Goal: Task Accomplishment & Management: Use online tool/utility

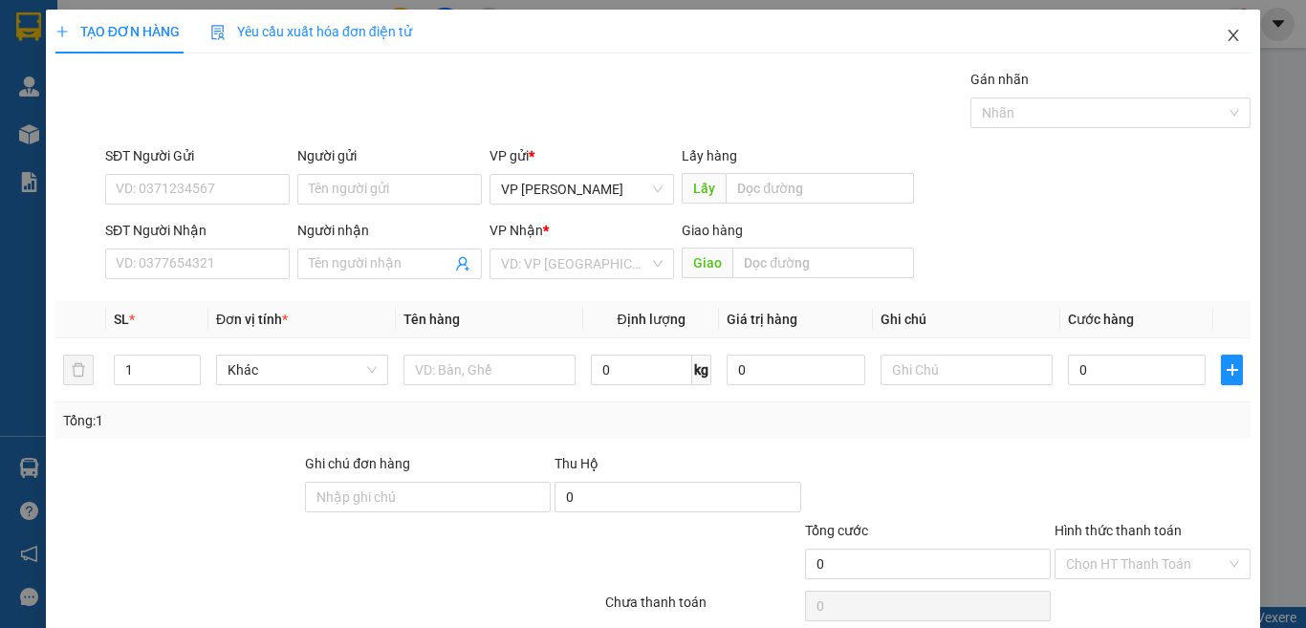
click at [1226, 32] on icon "close" at bounding box center [1233, 35] width 15 height 15
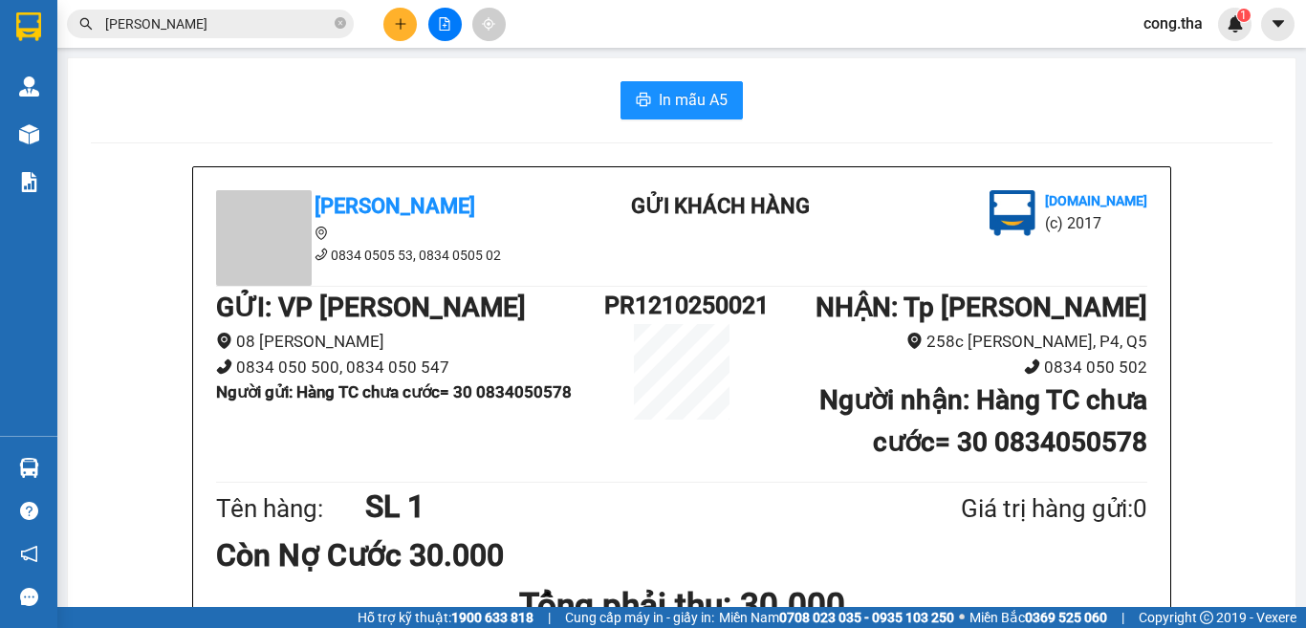
click at [198, 233] on div "[GEOGRAPHIC_DATA] 0834 0505 53, 0834 0505 02 Gửi khách hàng [DOMAIN_NAME] (c) 2…" at bounding box center [681, 524] width 977 height 714
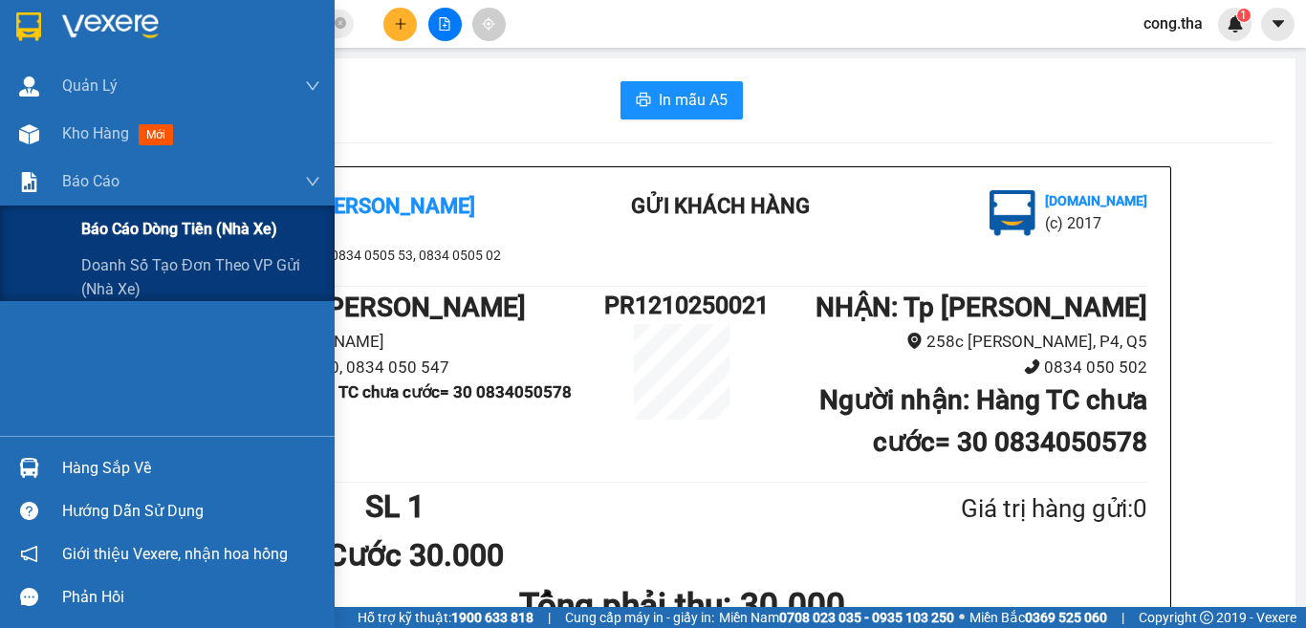
click at [164, 225] on span "Báo cáo dòng tiền (nhà xe)" at bounding box center [179, 229] width 196 height 24
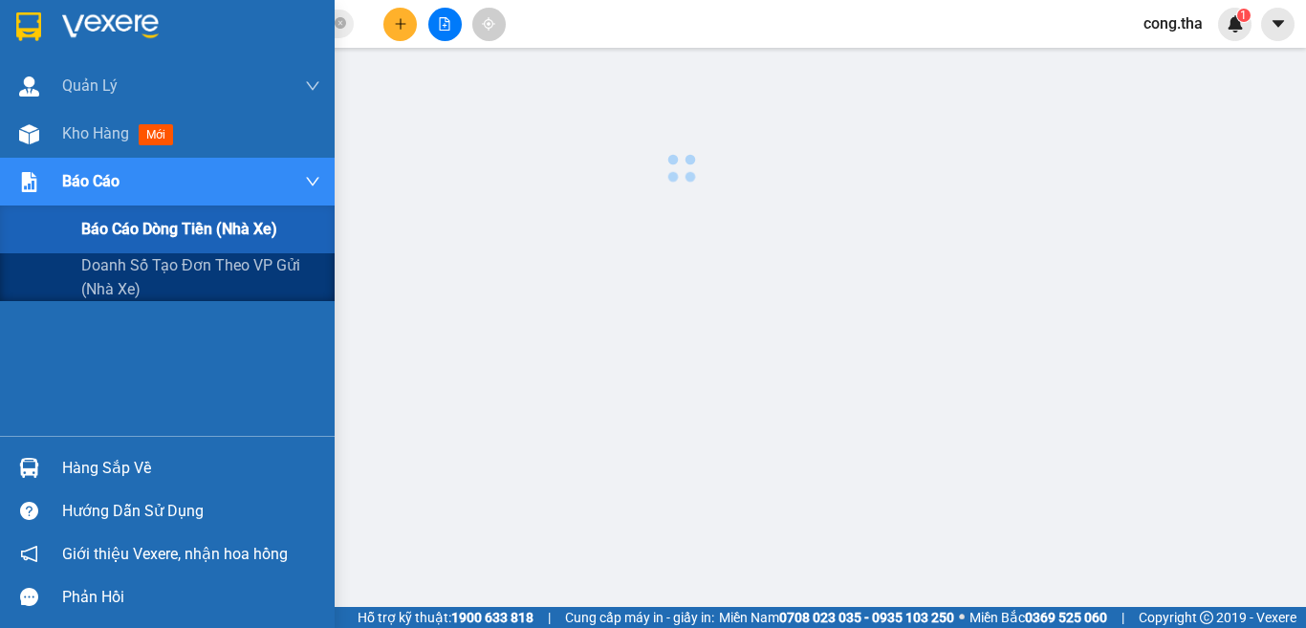
click at [164, 230] on div at bounding box center [682, 487] width 1230 height 861
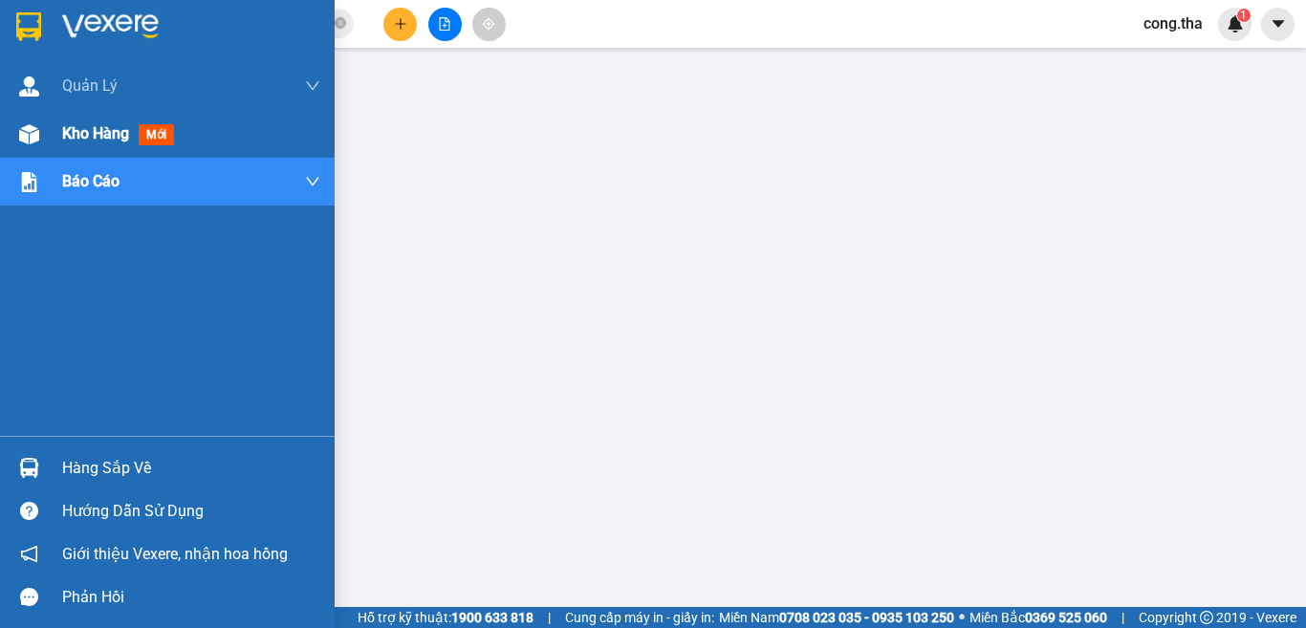
click at [149, 131] on span "mới" at bounding box center [156, 134] width 35 height 21
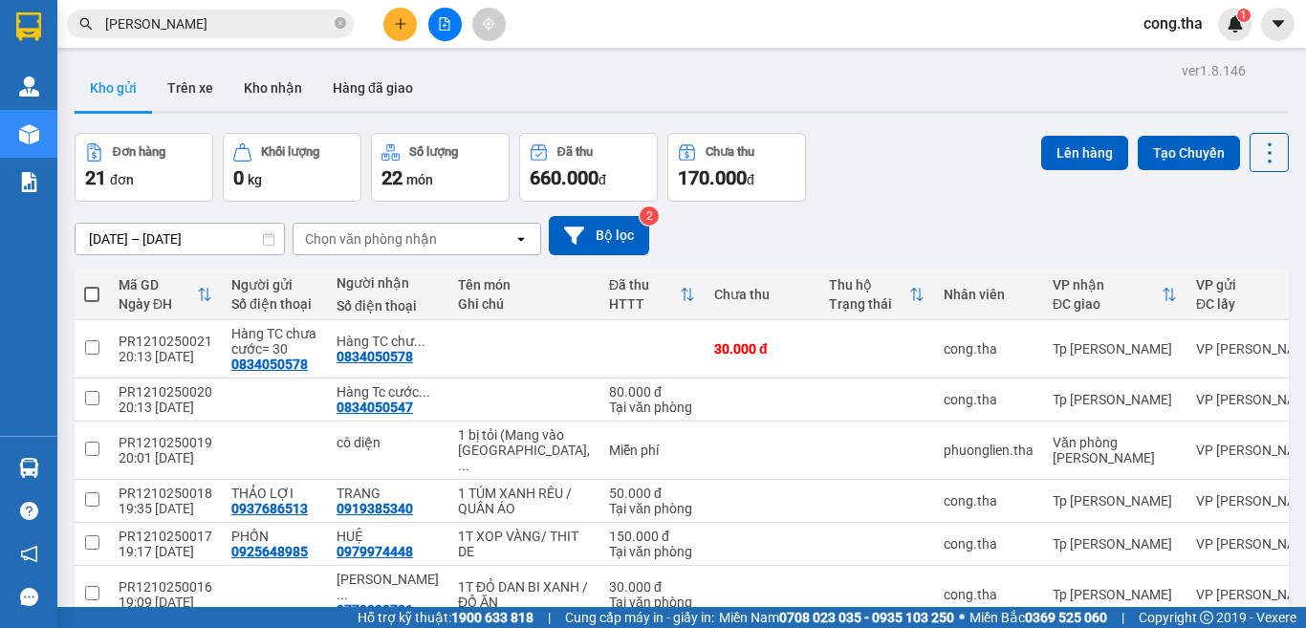
scroll to position [314, 0]
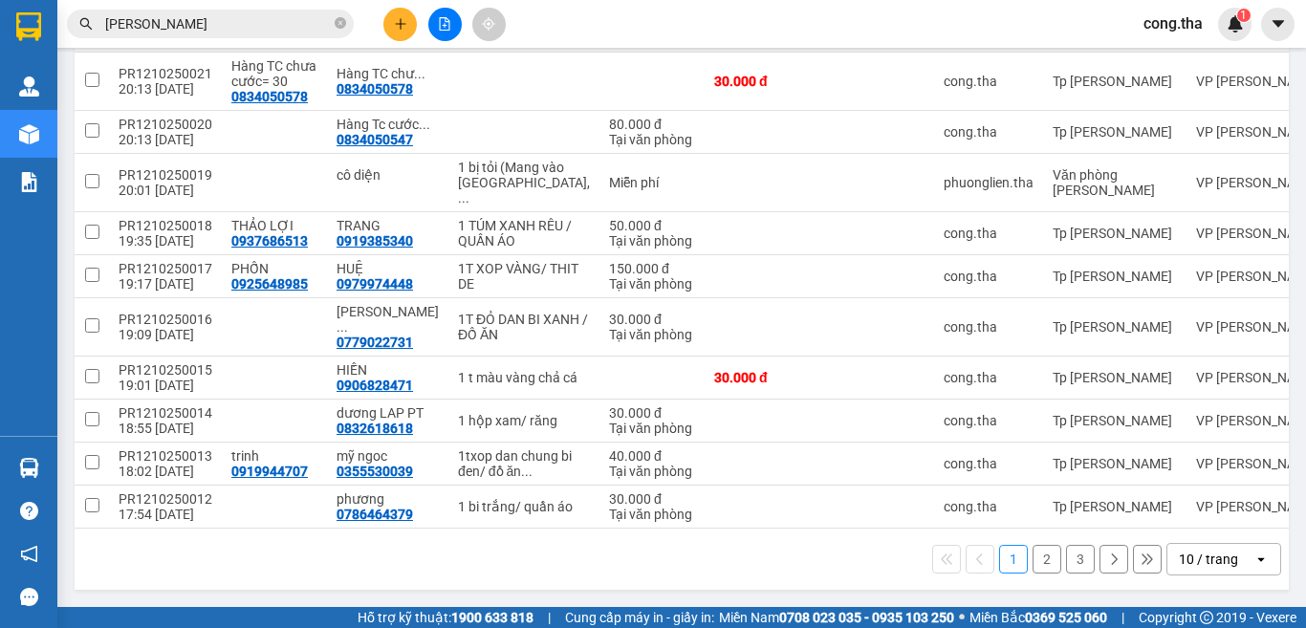
click at [1206, 558] on div "10 / trang" at bounding box center [1208, 559] width 59 height 19
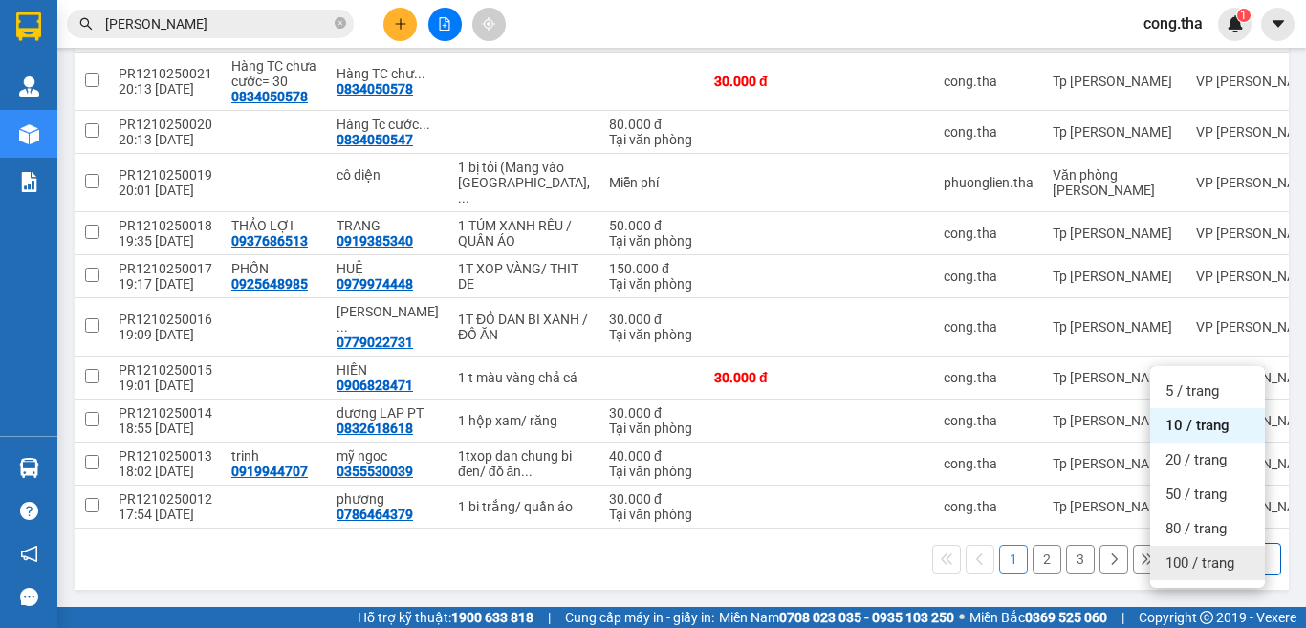
click at [1187, 554] on span "100 / trang" at bounding box center [1200, 563] width 69 height 19
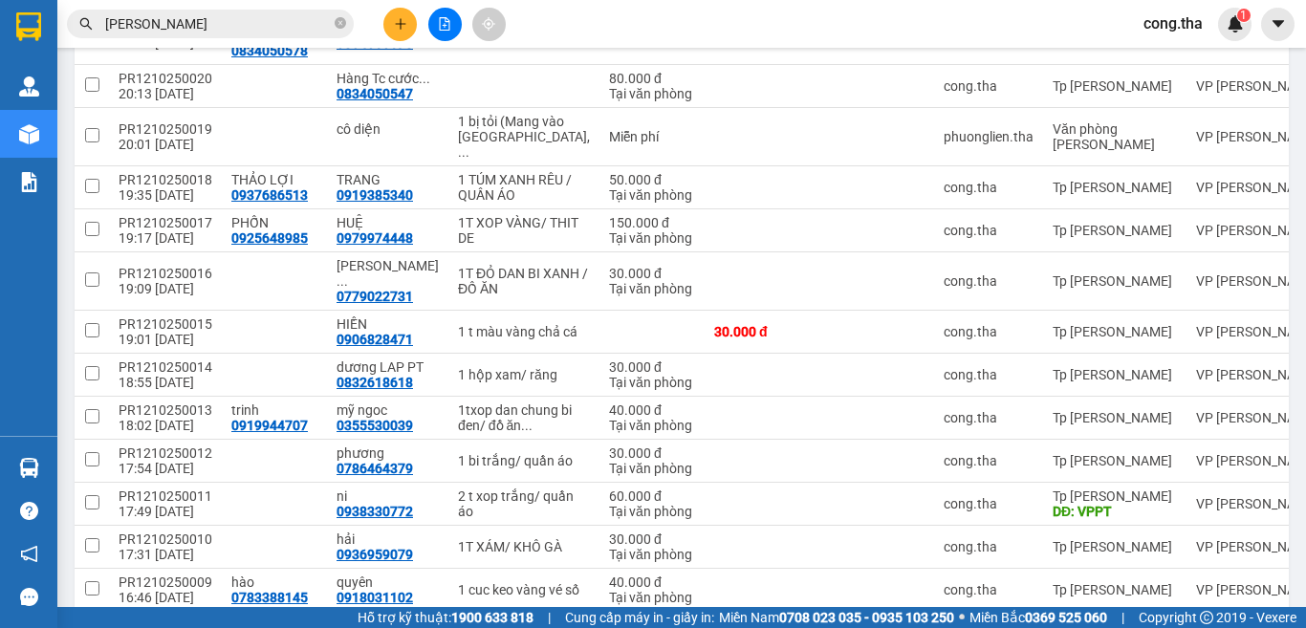
scroll to position [0, 0]
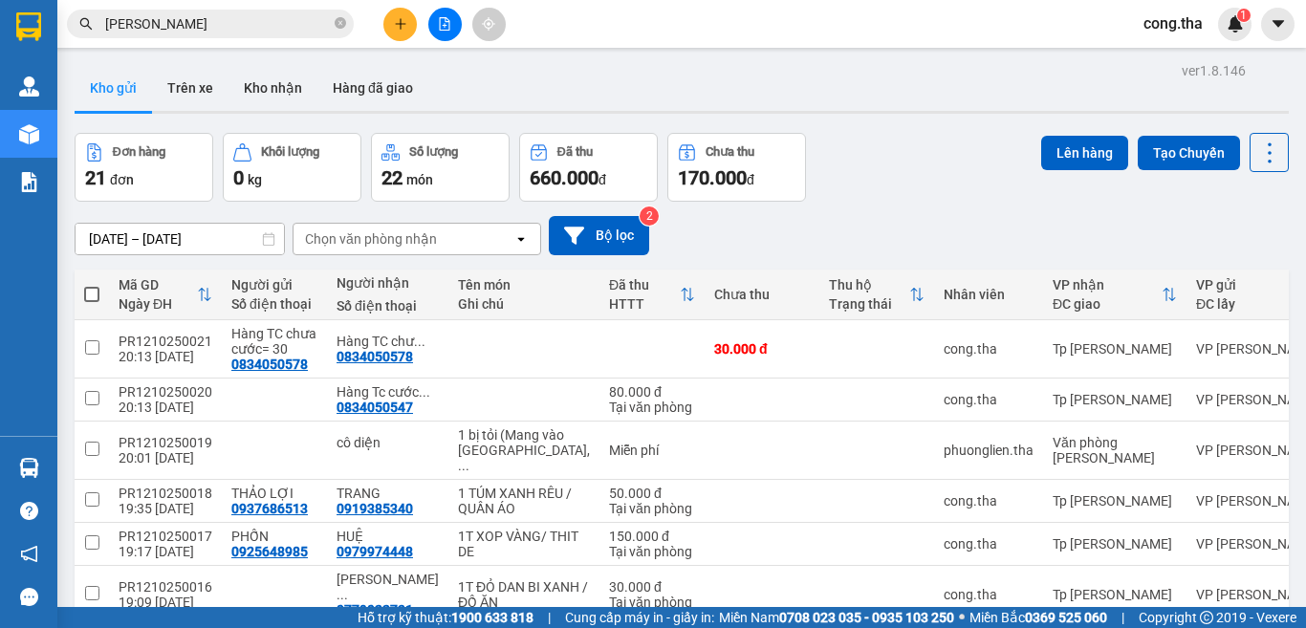
click at [90, 295] on span at bounding box center [91, 294] width 15 height 15
click at [92, 285] on input "checkbox" at bounding box center [92, 285] width 0 height 0
checkbox input "true"
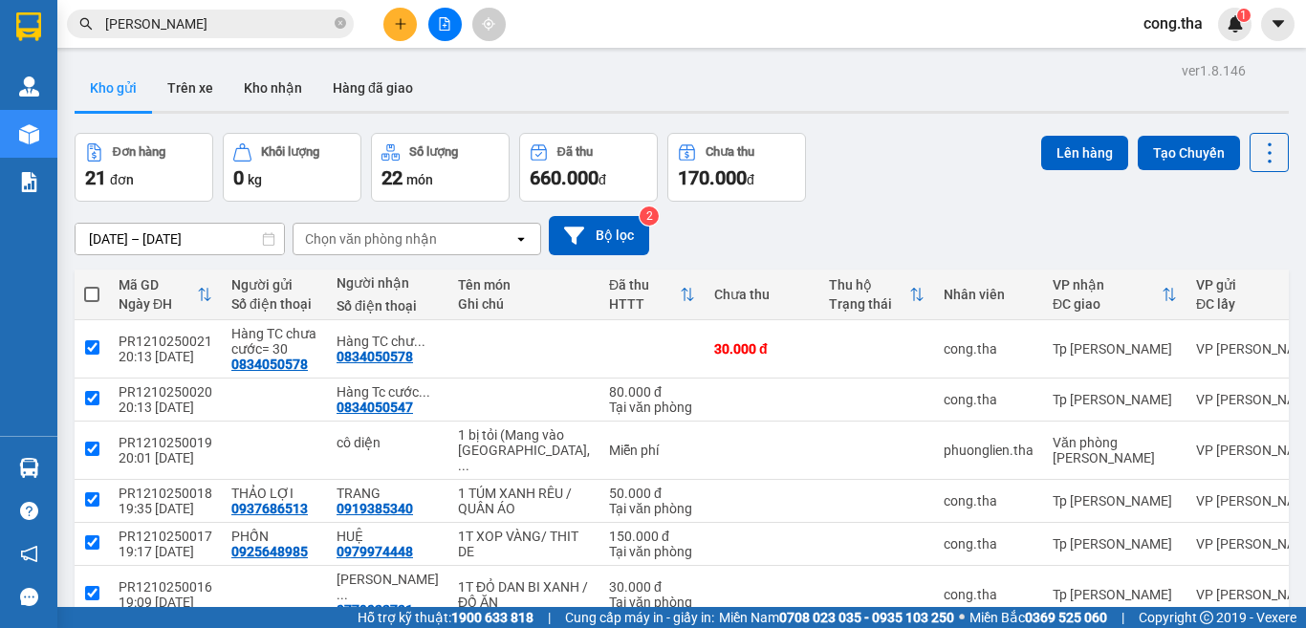
checkbox input "true"
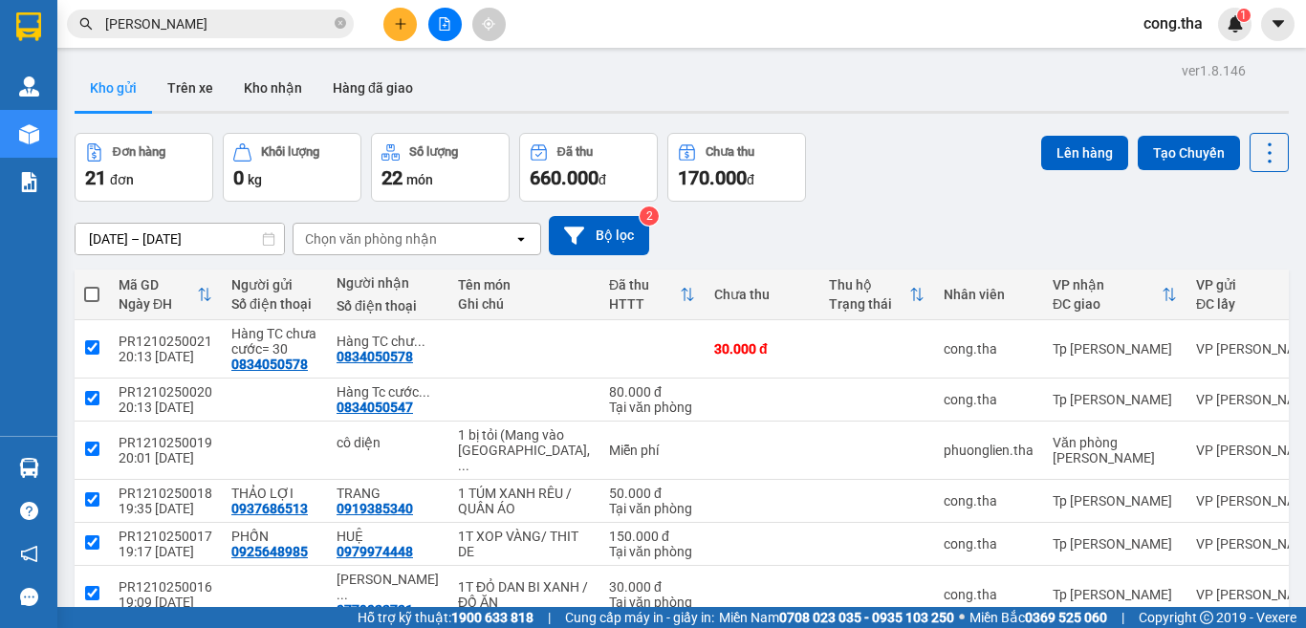
checkbox input "true"
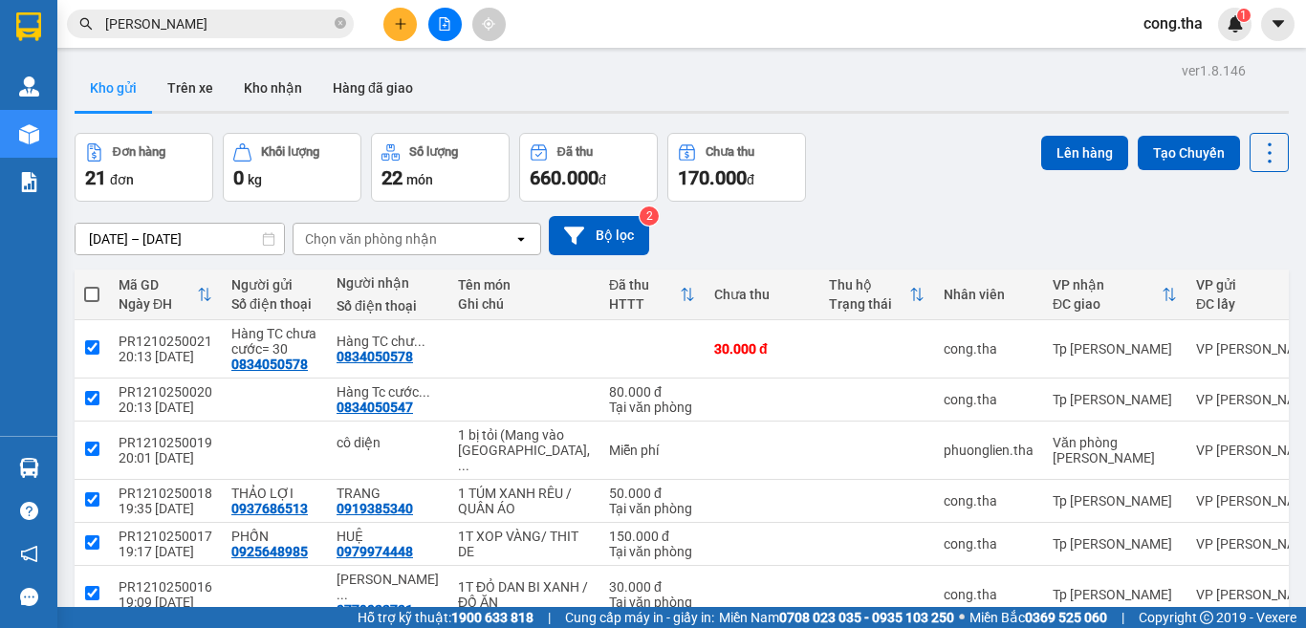
checkbox input "true"
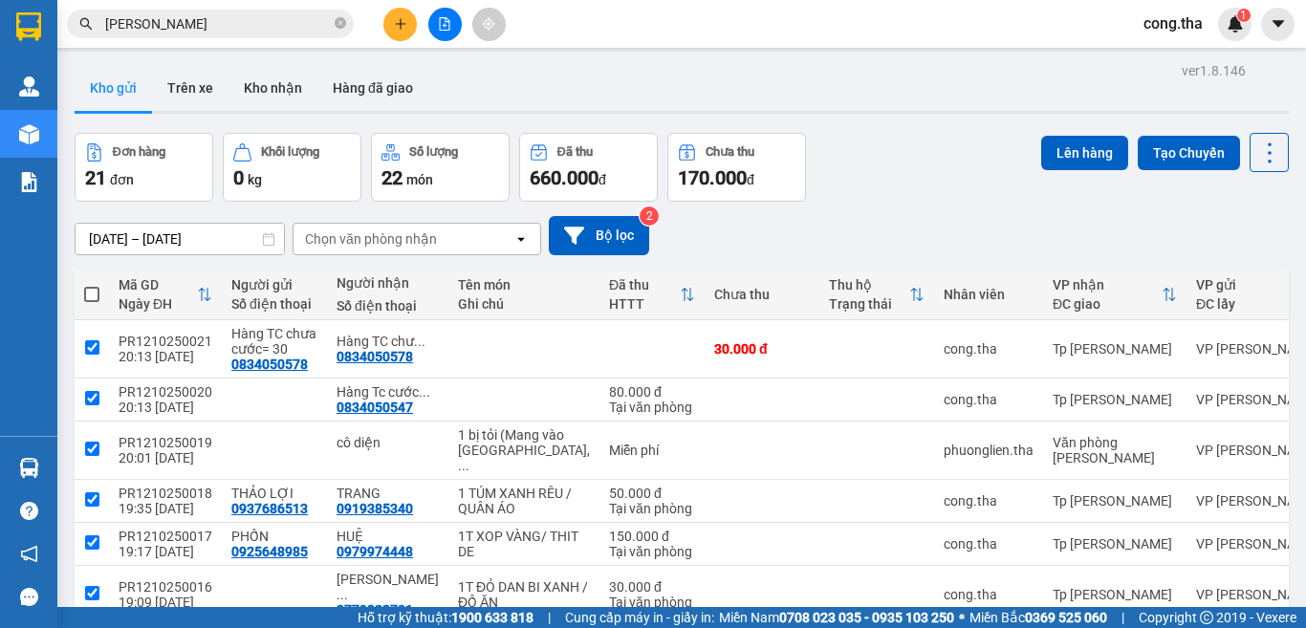
checkbox input "true"
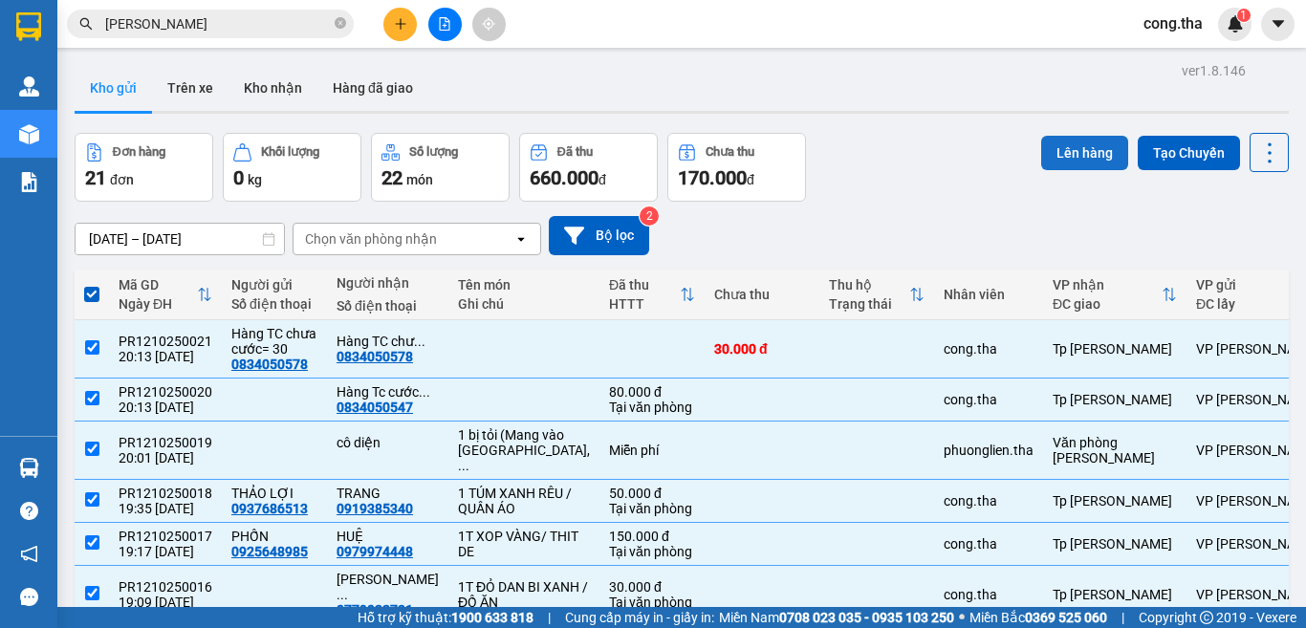
click at [1061, 153] on button "Lên hàng" at bounding box center [1084, 153] width 87 height 34
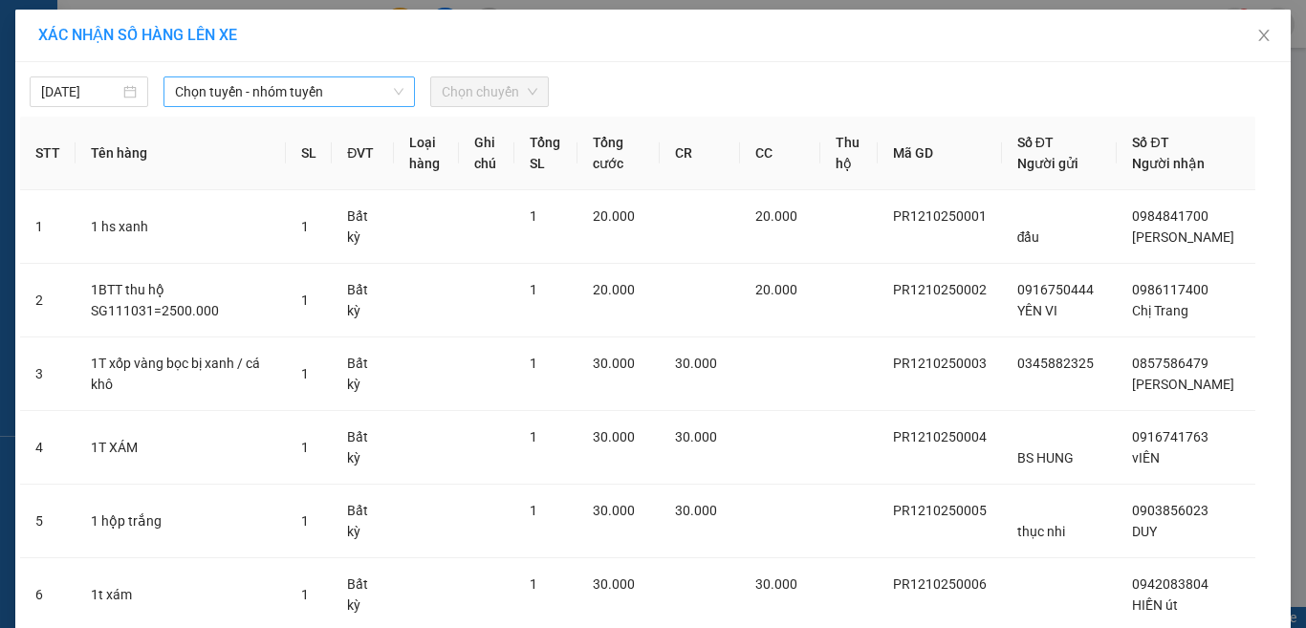
click at [197, 90] on span "Chọn tuyến - nhóm tuyến" at bounding box center [289, 91] width 229 height 29
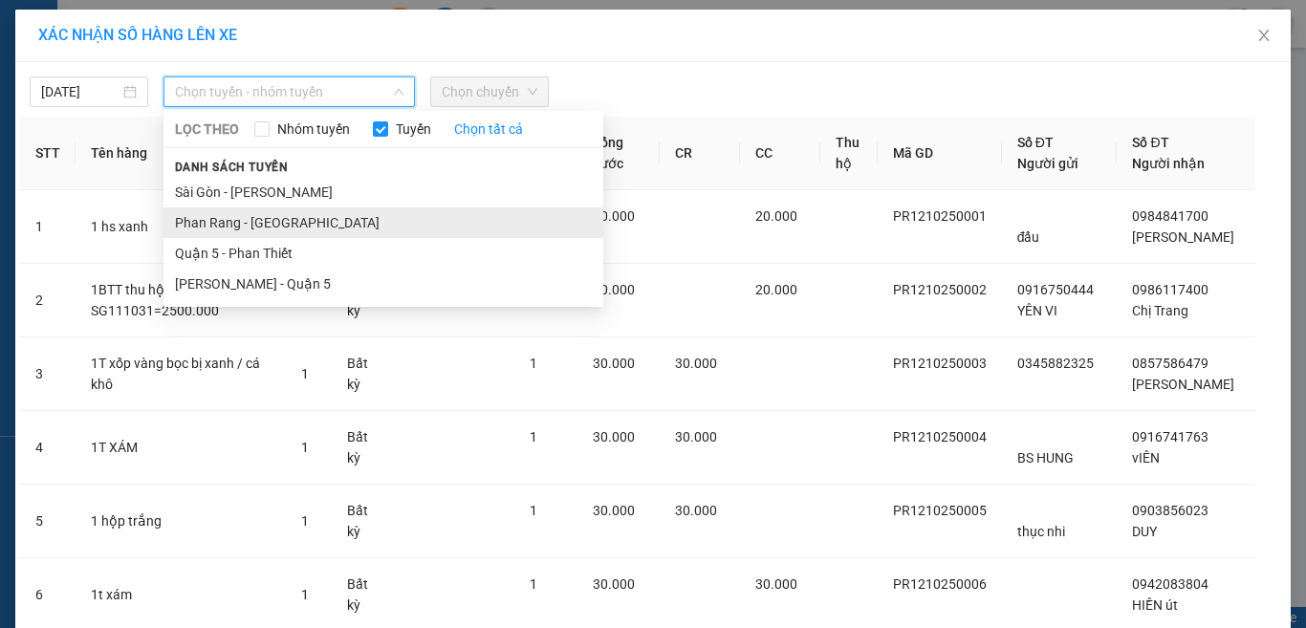
click at [247, 222] on li "Phan Rang - [GEOGRAPHIC_DATA]" at bounding box center [384, 223] width 440 height 31
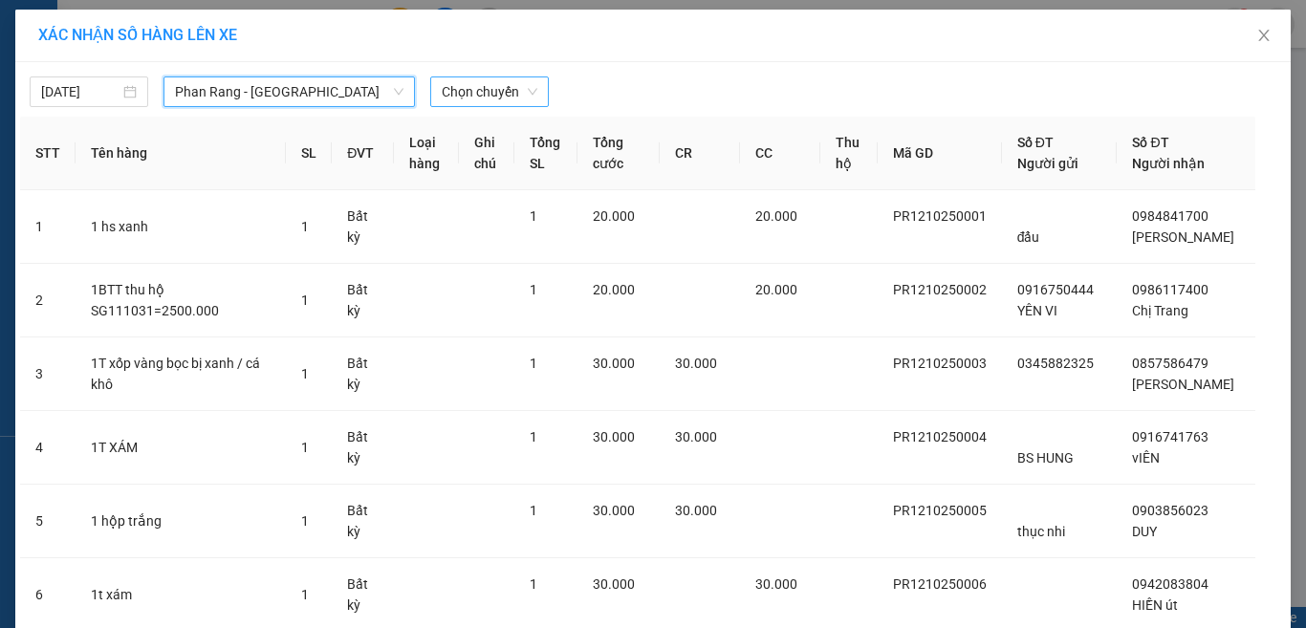
click at [487, 92] on span "Chọn chuyến" at bounding box center [490, 91] width 96 height 29
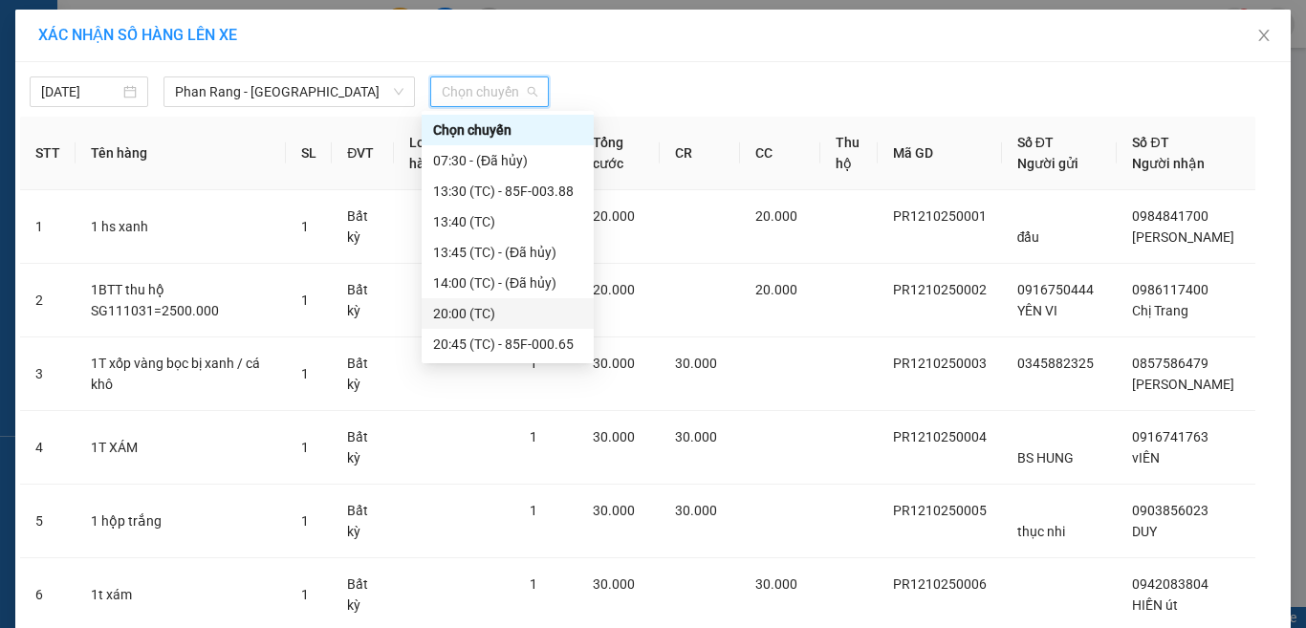
scroll to position [61, 0]
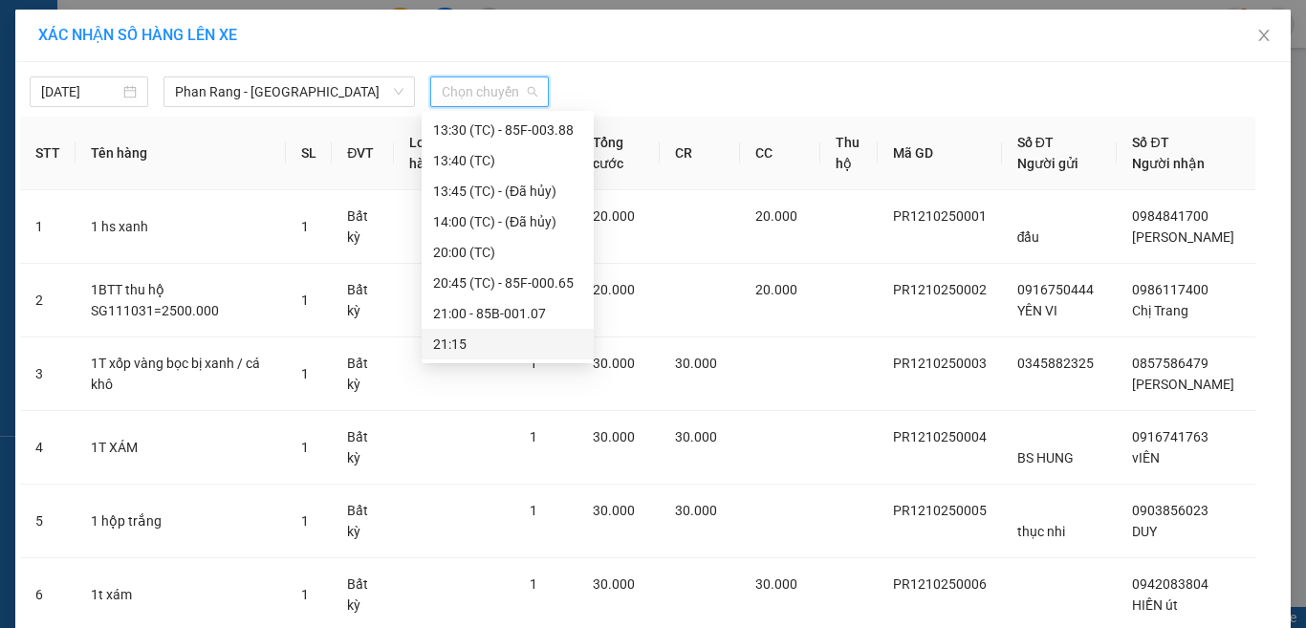
click at [502, 344] on div "21:15" at bounding box center [507, 344] width 149 height 21
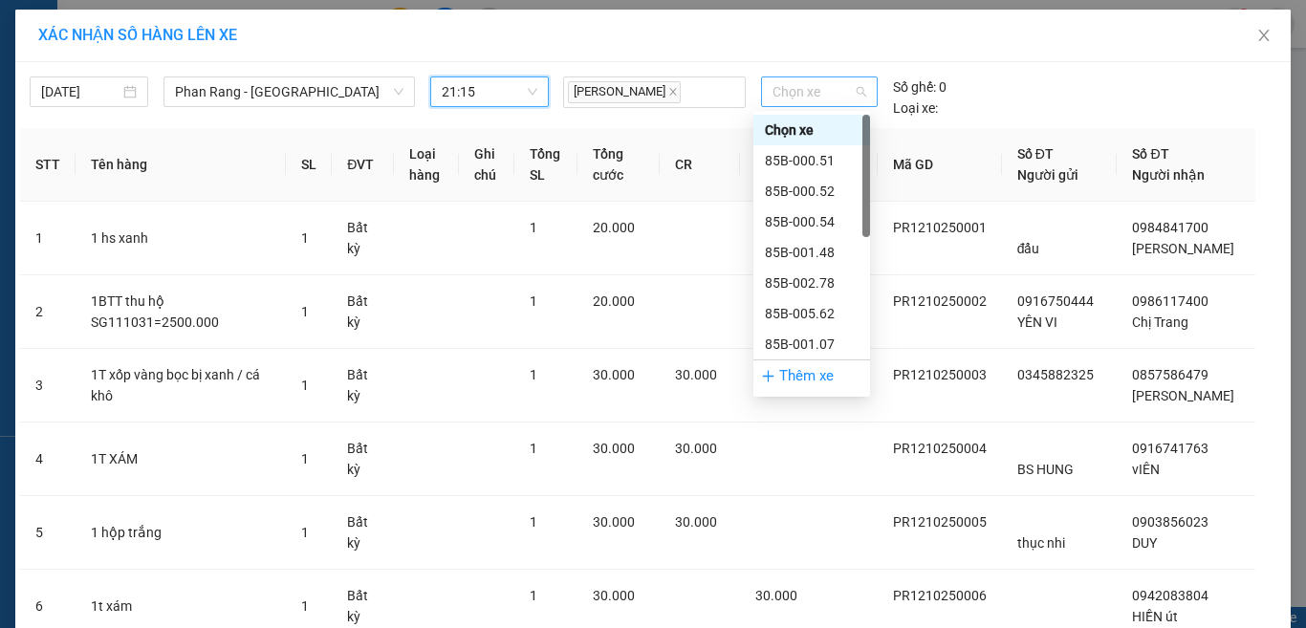
click at [801, 96] on span "Chọn xe" at bounding box center [820, 91] width 94 height 29
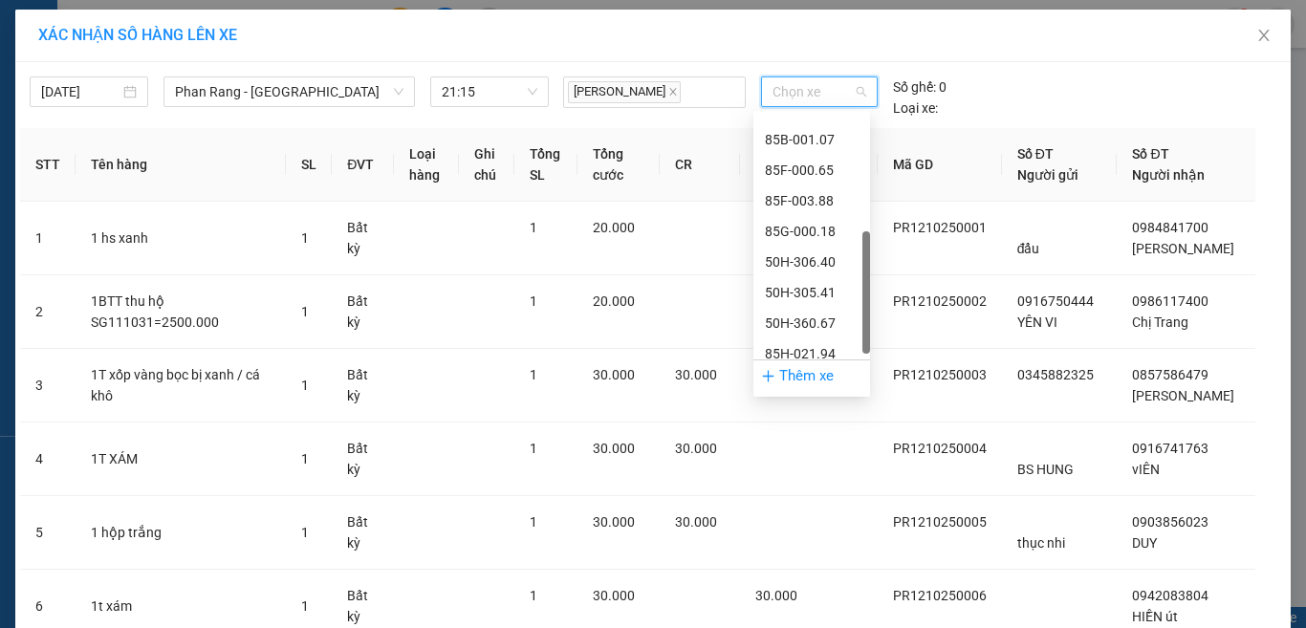
scroll to position [214, 0]
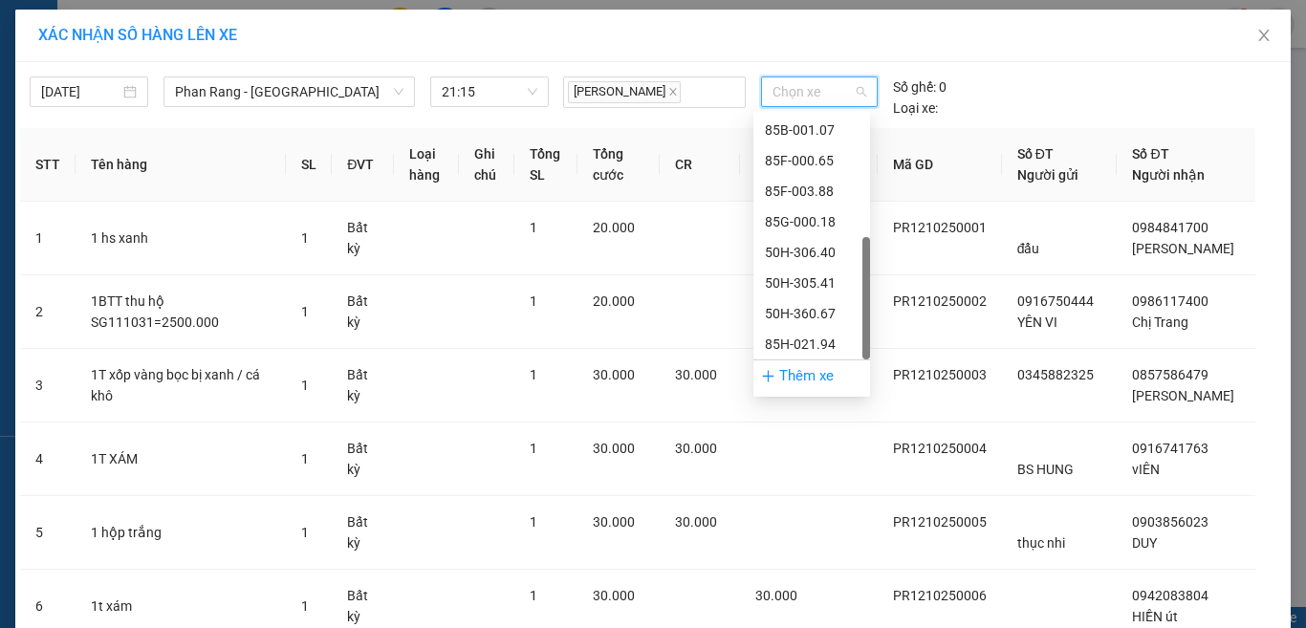
drag, startPoint x: 863, startPoint y: 201, endPoint x: 833, endPoint y: 342, distance: 144.6
click at [857, 347] on div "85B-005.62 85B-001.07 85F-000.65 85F-003.88 85G-000.18 50H-306.40 50H-305.41 50…" at bounding box center [812, 237] width 117 height 245
click at [828, 339] on div "85H-021.94" at bounding box center [812, 344] width 94 height 21
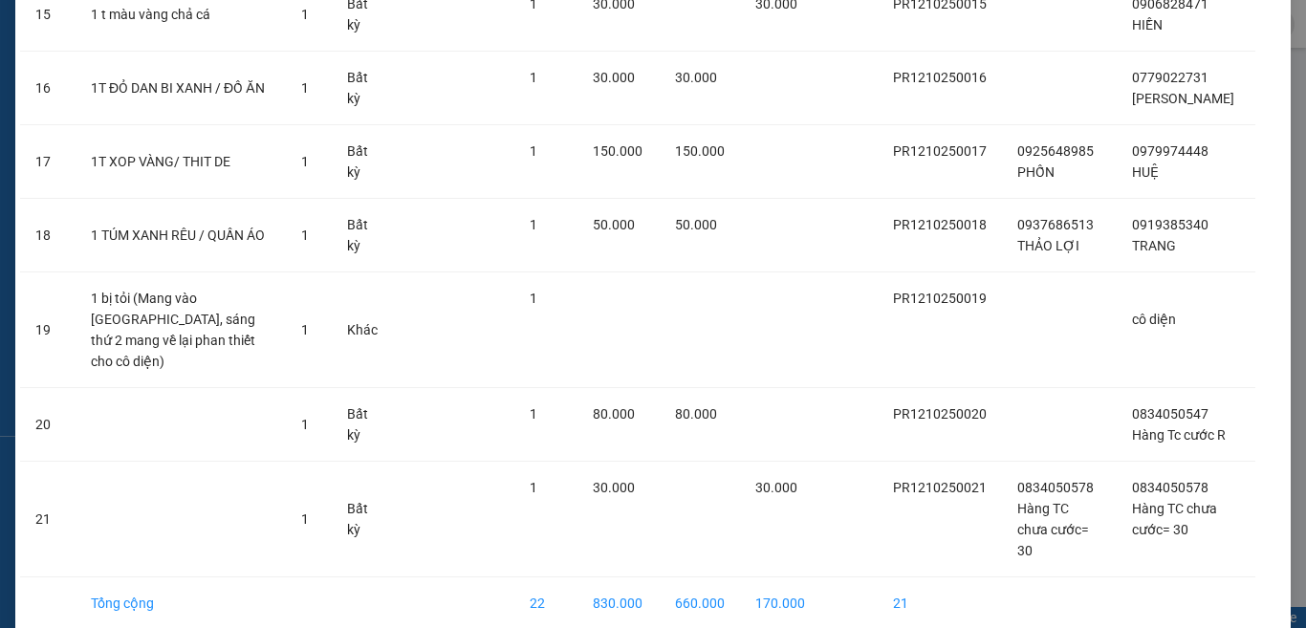
scroll to position [1333, 0]
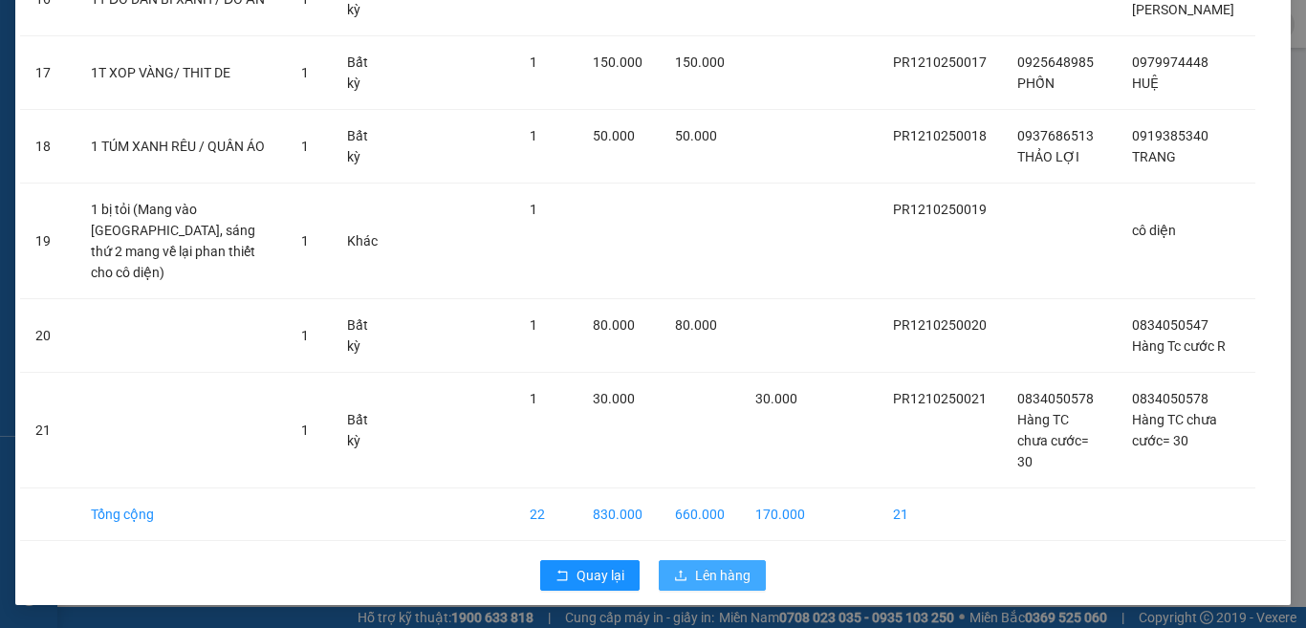
click at [695, 576] on span "Lên hàng" at bounding box center [722, 575] width 55 height 21
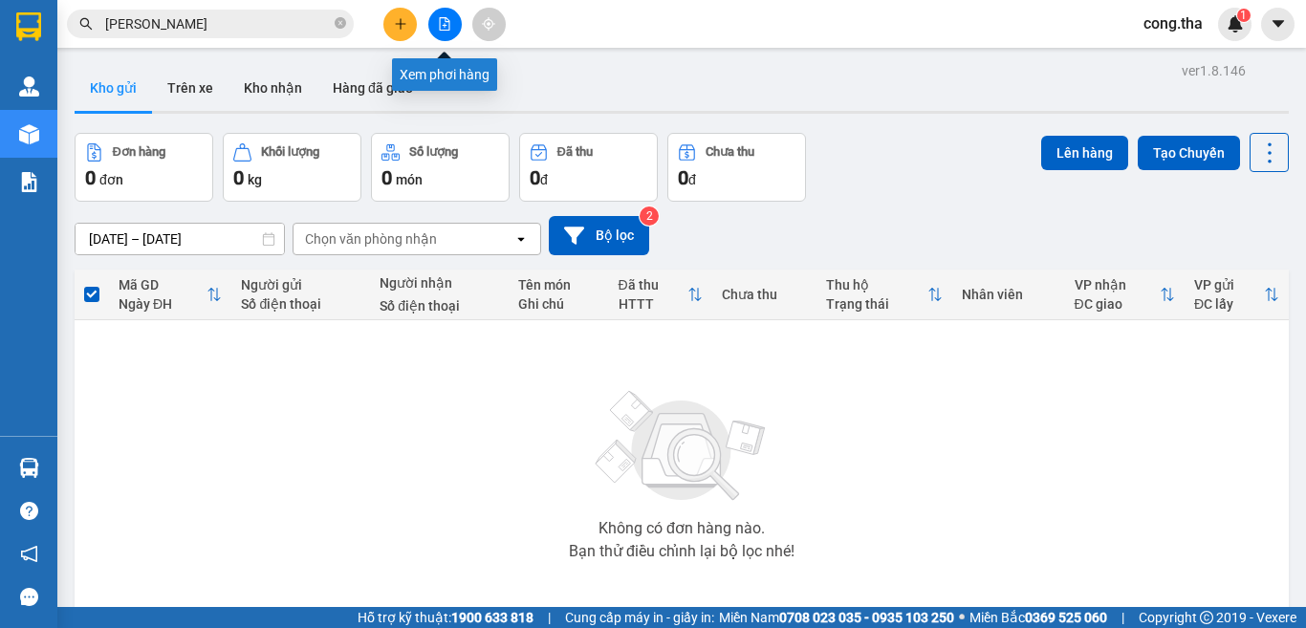
click at [443, 24] on icon "file-add" at bounding box center [444, 23] width 13 height 13
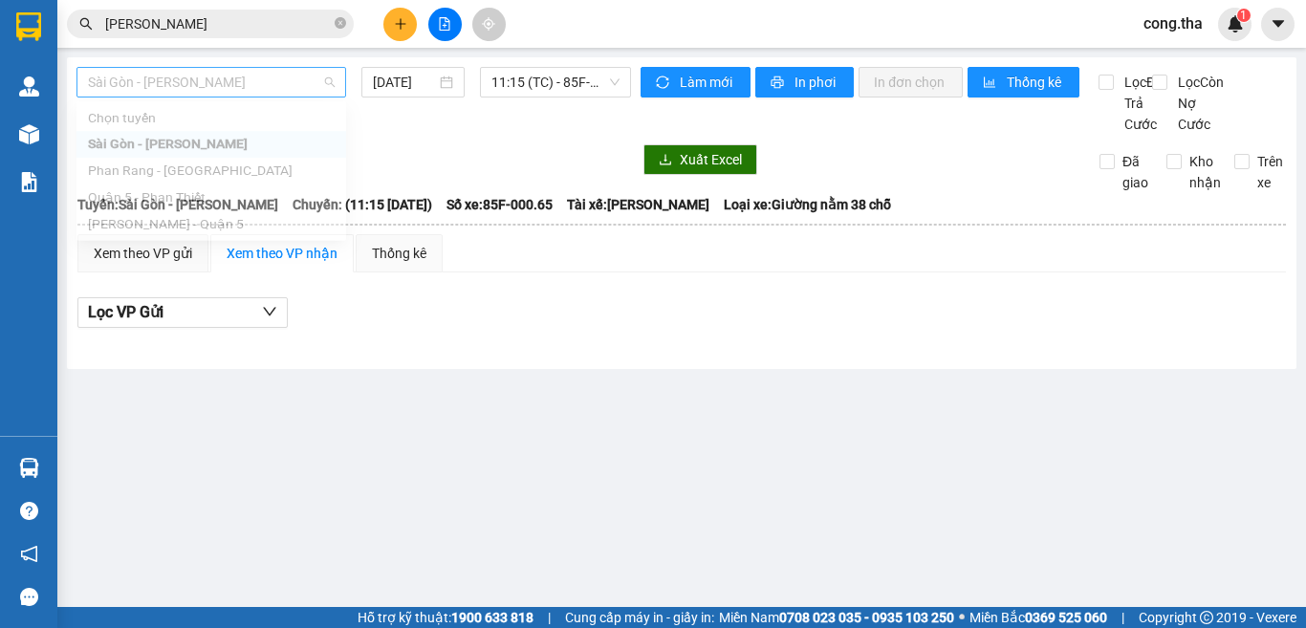
click at [205, 84] on span "Sài Gòn - [PERSON_NAME]" at bounding box center [211, 82] width 247 height 29
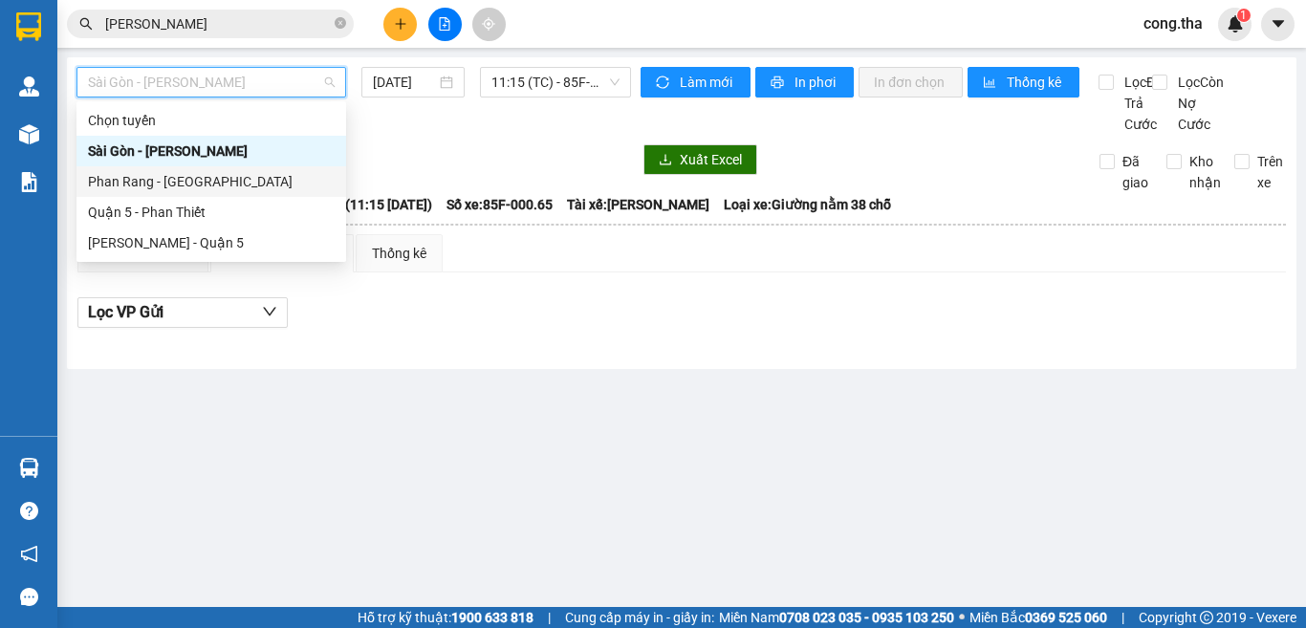
click at [173, 178] on div "Phan Rang - [GEOGRAPHIC_DATA]" at bounding box center [211, 181] width 247 height 21
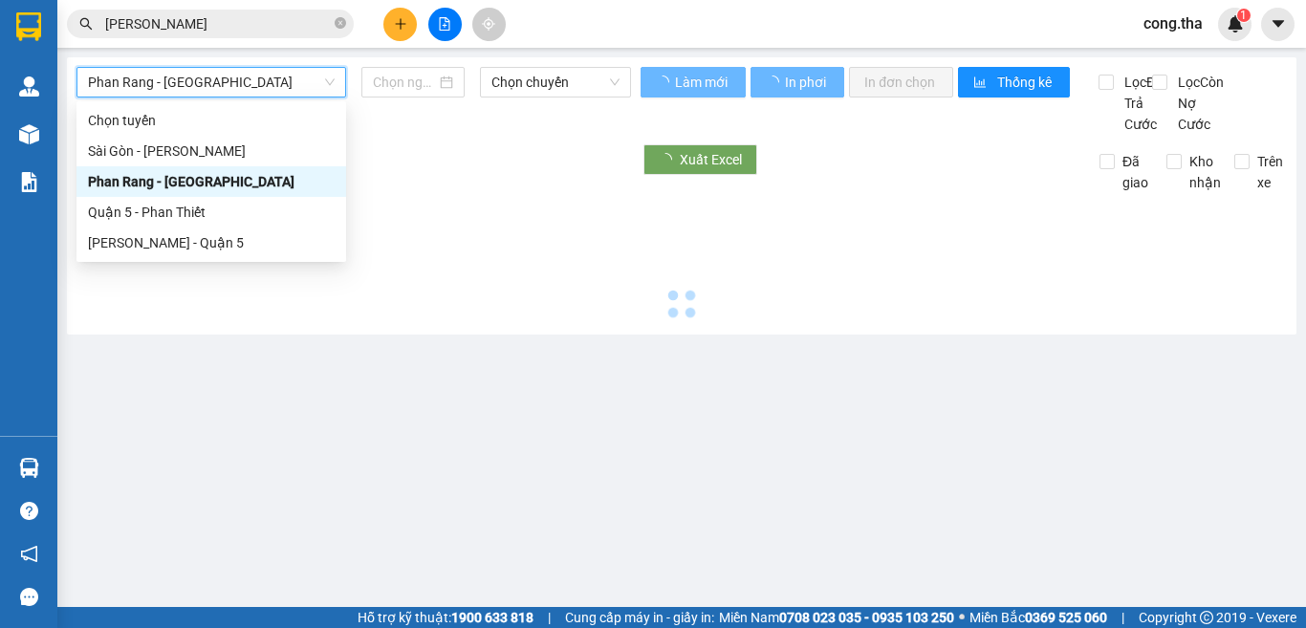
type input "[DATE]"
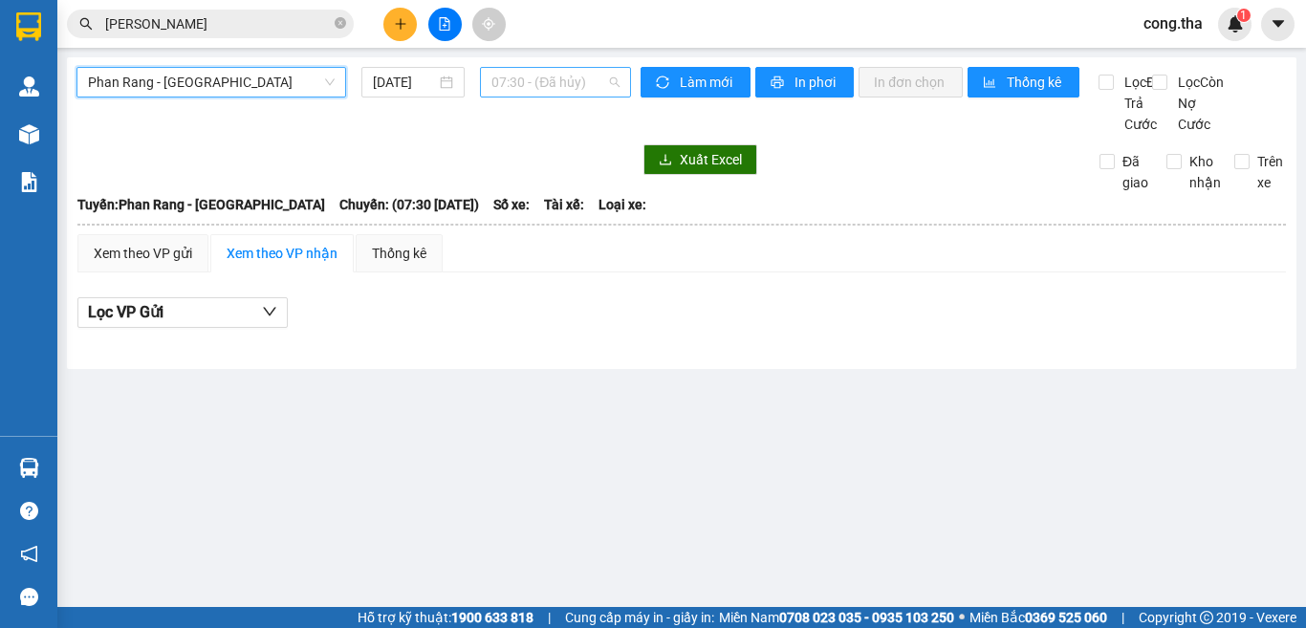
click at [543, 82] on span "07:30 - (Đã hủy)" at bounding box center [556, 82] width 128 height 29
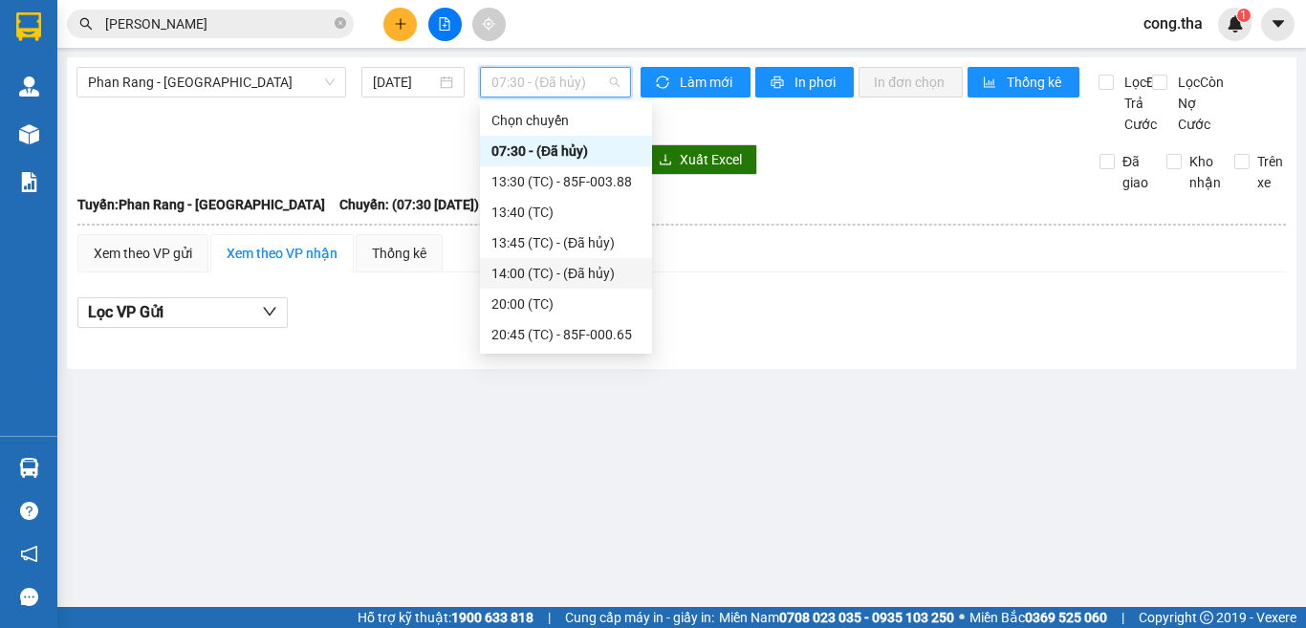
scroll to position [61, 0]
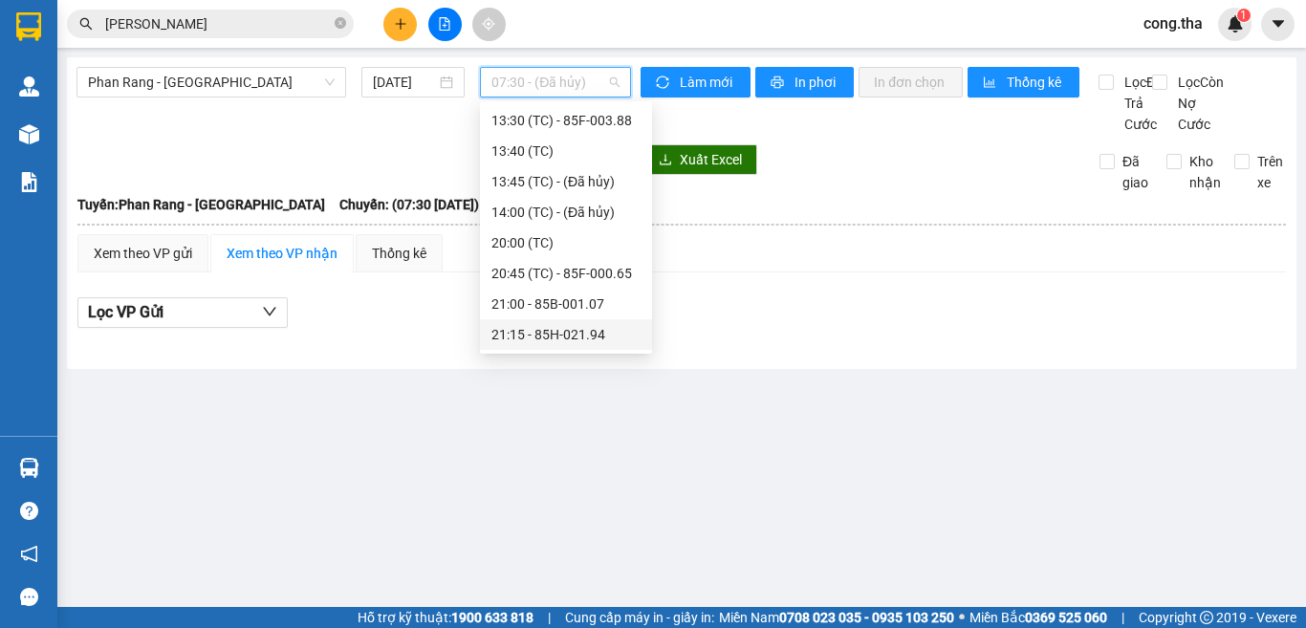
click at [561, 333] on div "21:15 - 85H-021.94" at bounding box center [566, 334] width 149 height 21
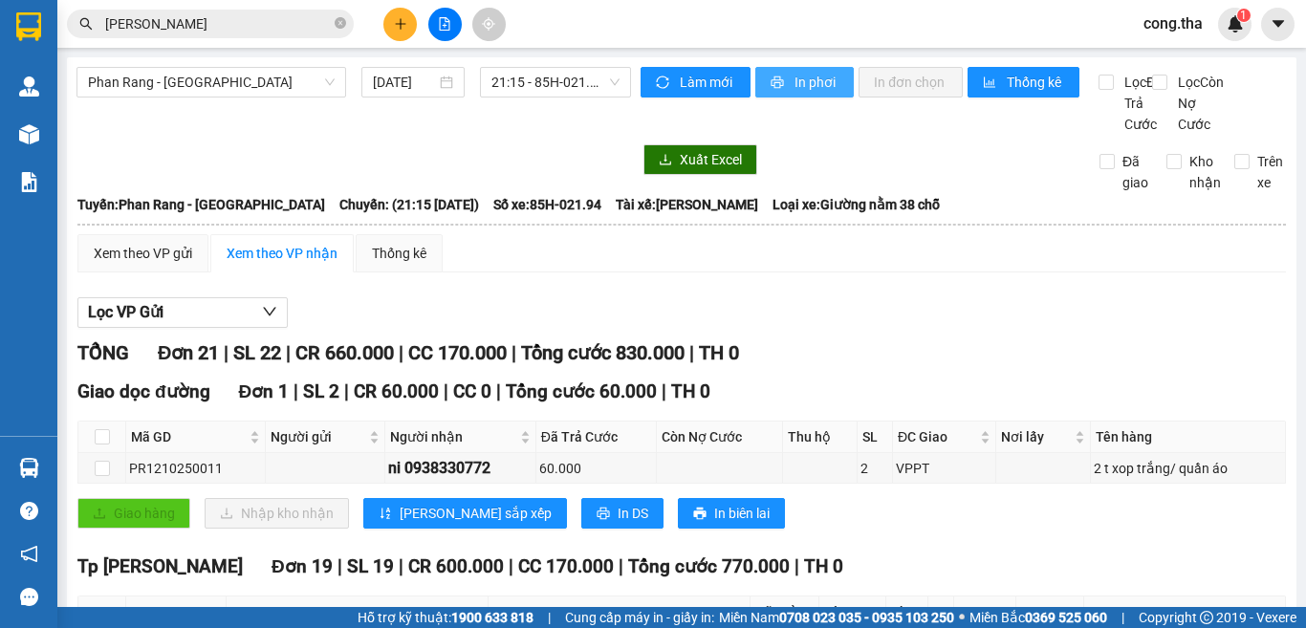
click at [810, 74] on span "In phơi" at bounding box center [817, 82] width 44 height 21
